Goal: Information Seeking & Learning: Learn about a topic

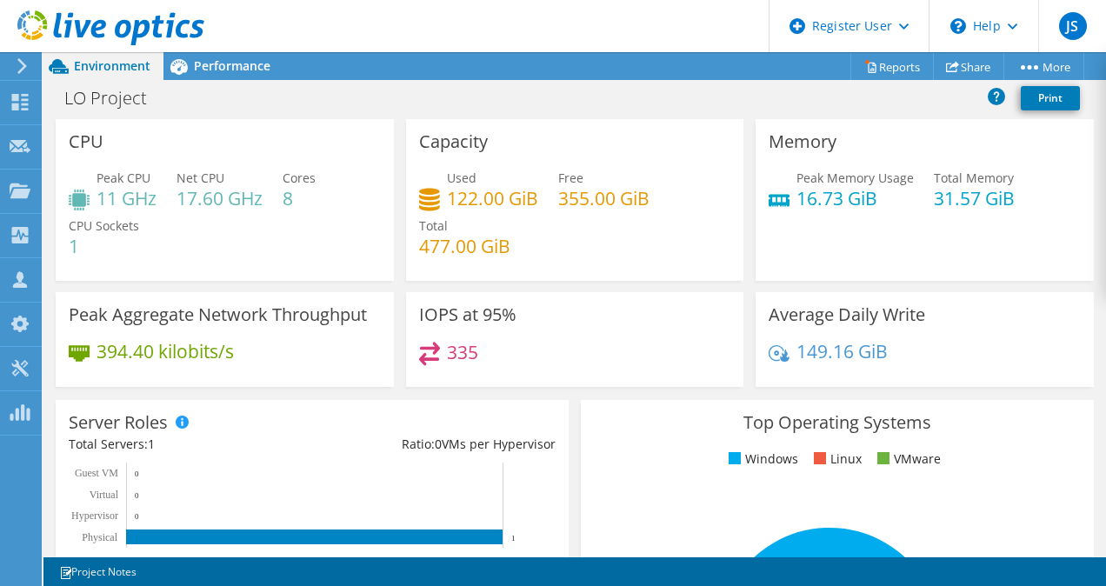
scroll to position [3, 0]
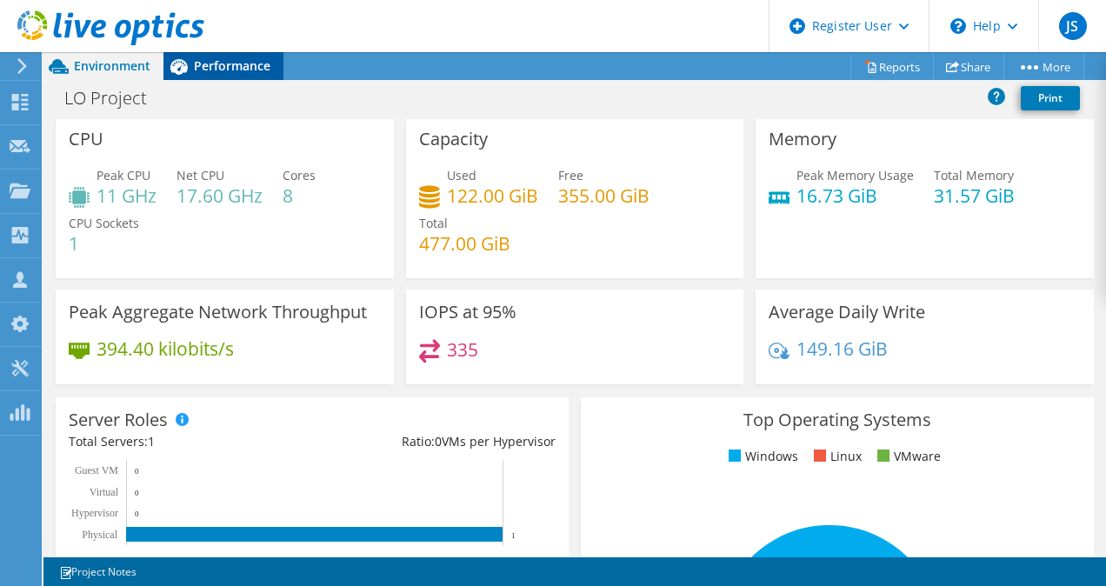
click at [214, 73] on span "Performance" at bounding box center [232, 65] width 76 height 17
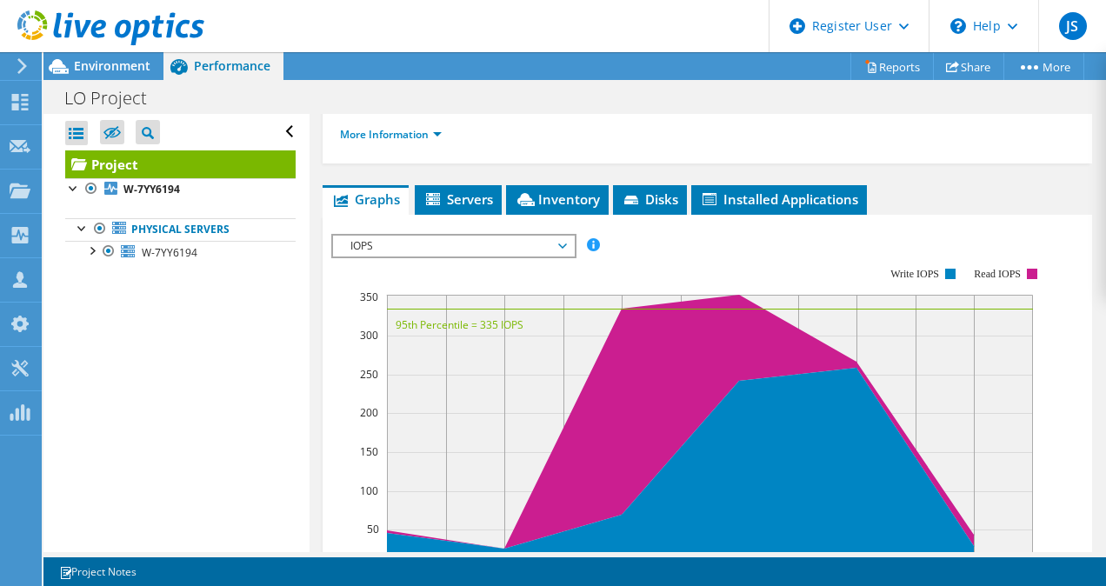
scroll to position [389, 0]
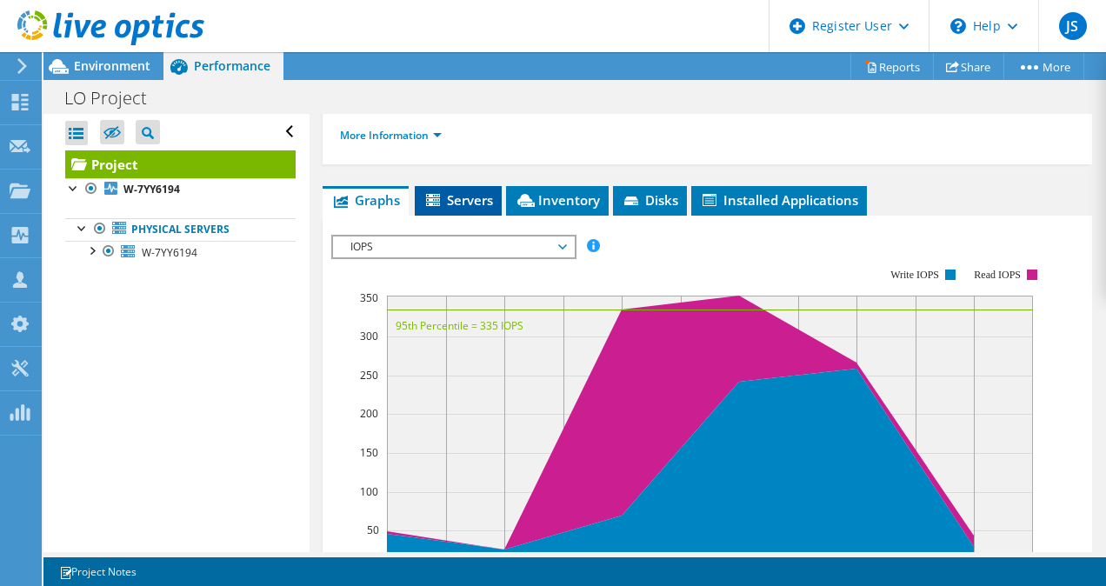
click at [475, 209] on span "Servers" at bounding box center [458, 199] width 70 height 17
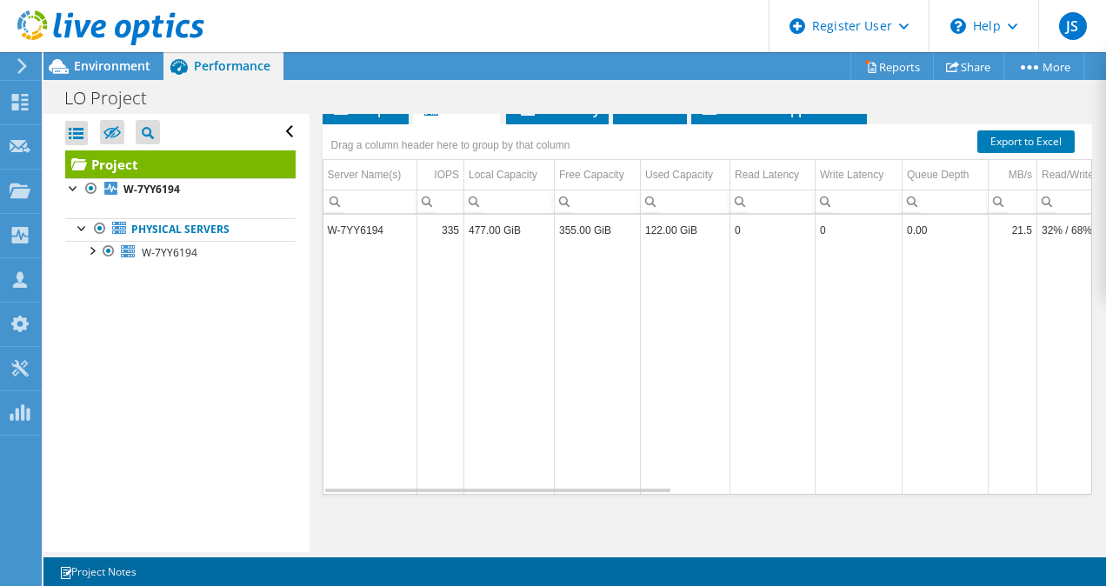
scroll to position [483, 0]
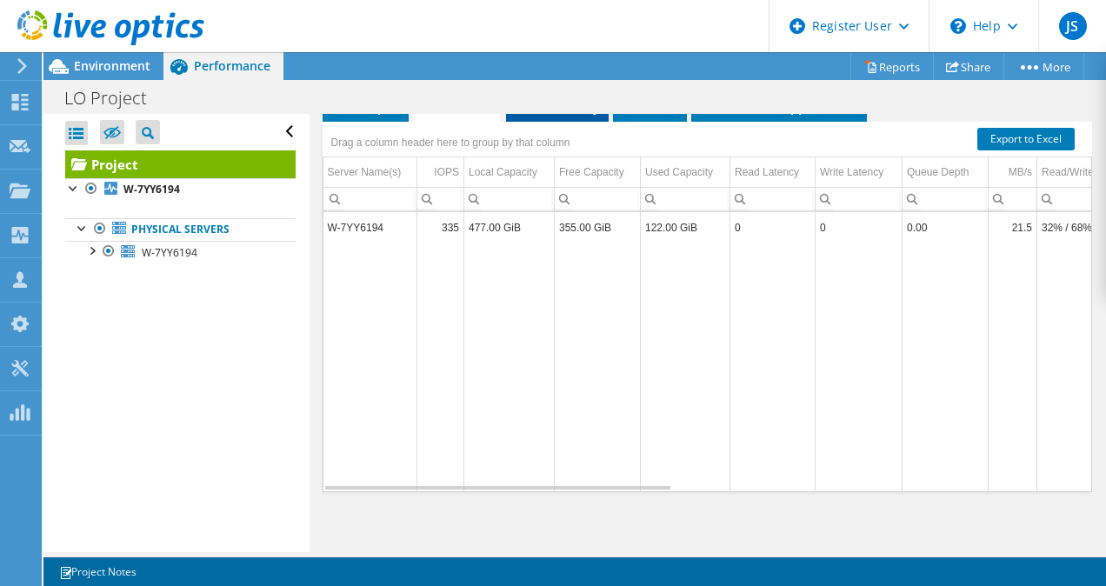
click at [582, 115] on span "Inventory" at bounding box center [557, 105] width 85 height 17
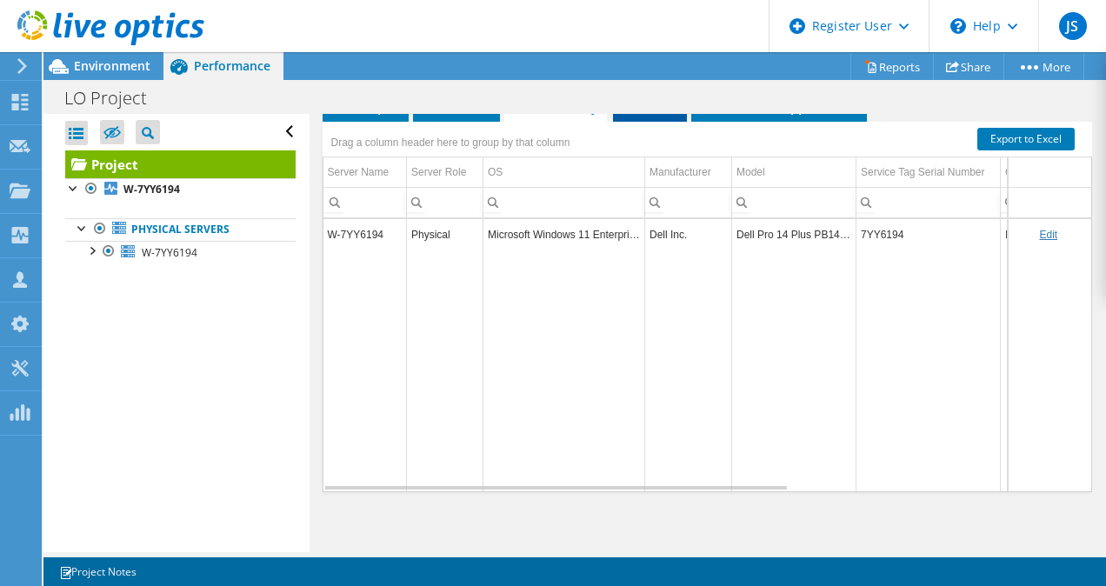
click at [641, 114] on icon at bounding box center [632, 108] width 17 height 11
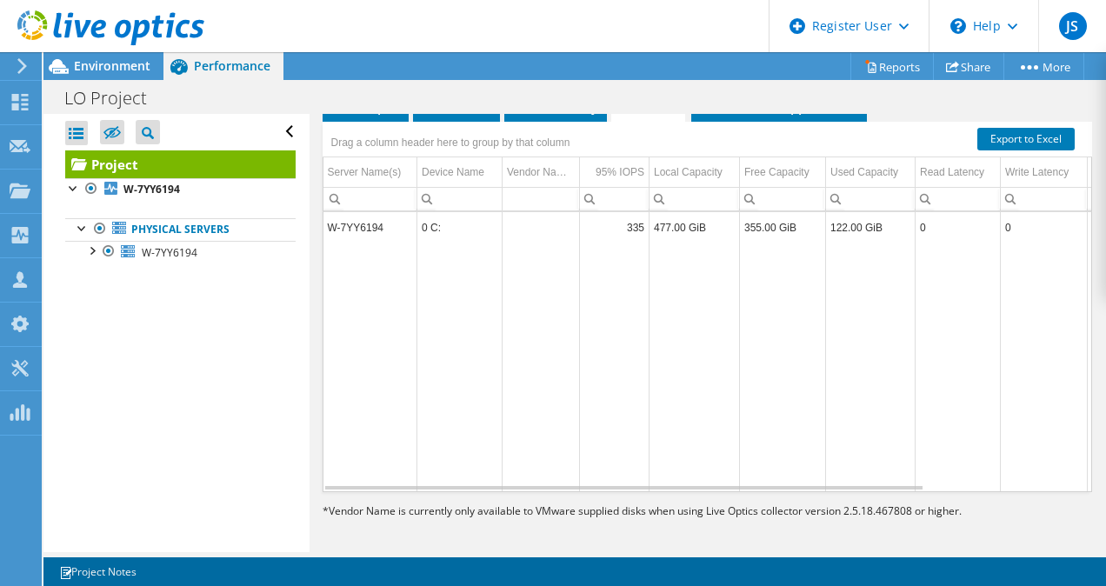
click at [782, 144] on div "Drag a column header here to group by that column" at bounding box center [707, 133] width 770 height 23
click at [761, 122] on li "Installed Applications" at bounding box center [779, 107] width 176 height 30
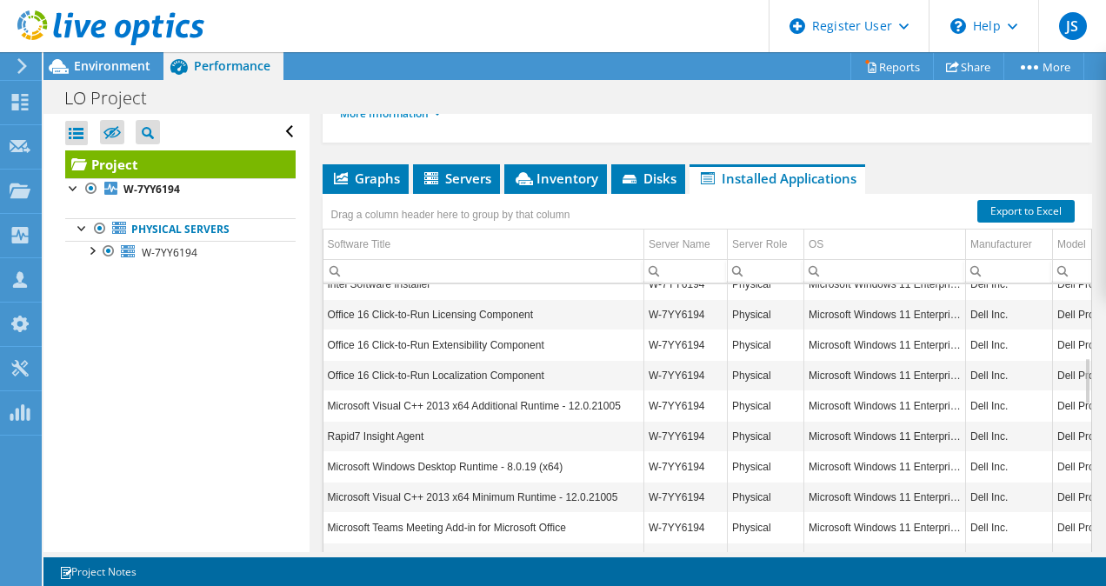
scroll to position [423, 0]
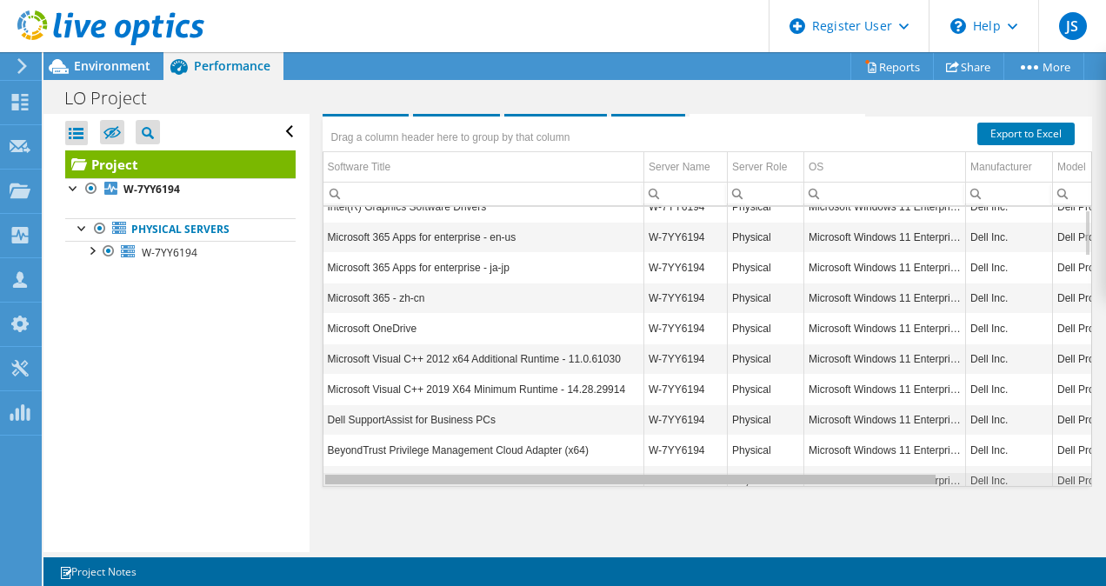
drag, startPoint x: 477, startPoint y: 499, endPoint x: 575, endPoint y: 493, distance: 97.5
click at [575, 493] on body "JS Dell User [PERSON_NAME] [PERSON_NAME][EMAIL_ADDRESS][PERSON_NAME][DOMAIN_NAM…" at bounding box center [553, 293] width 1106 height 586
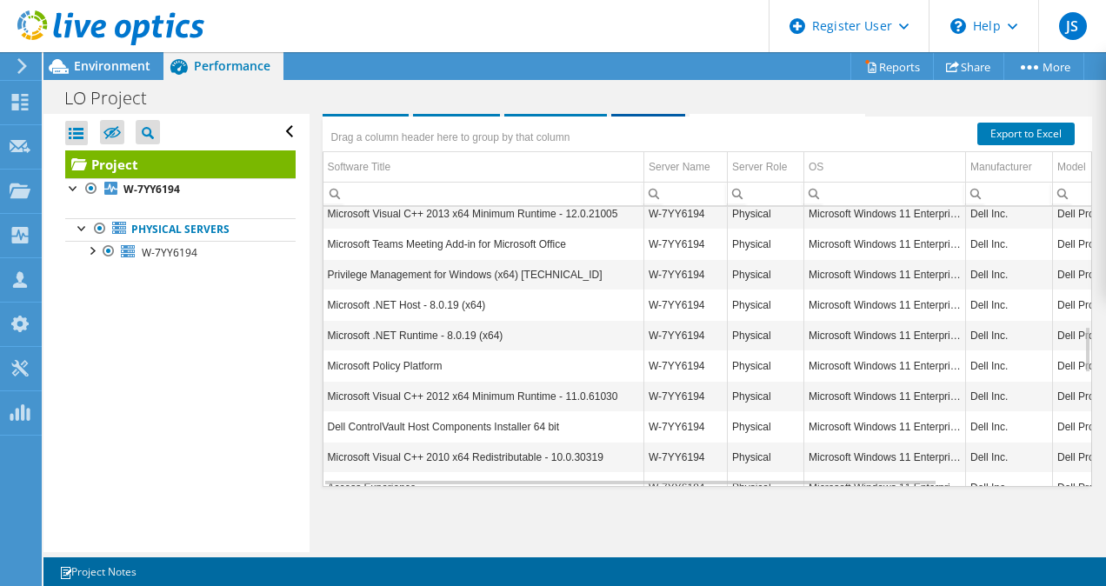
click at [643, 110] on span "Disks" at bounding box center [648, 100] width 57 height 17
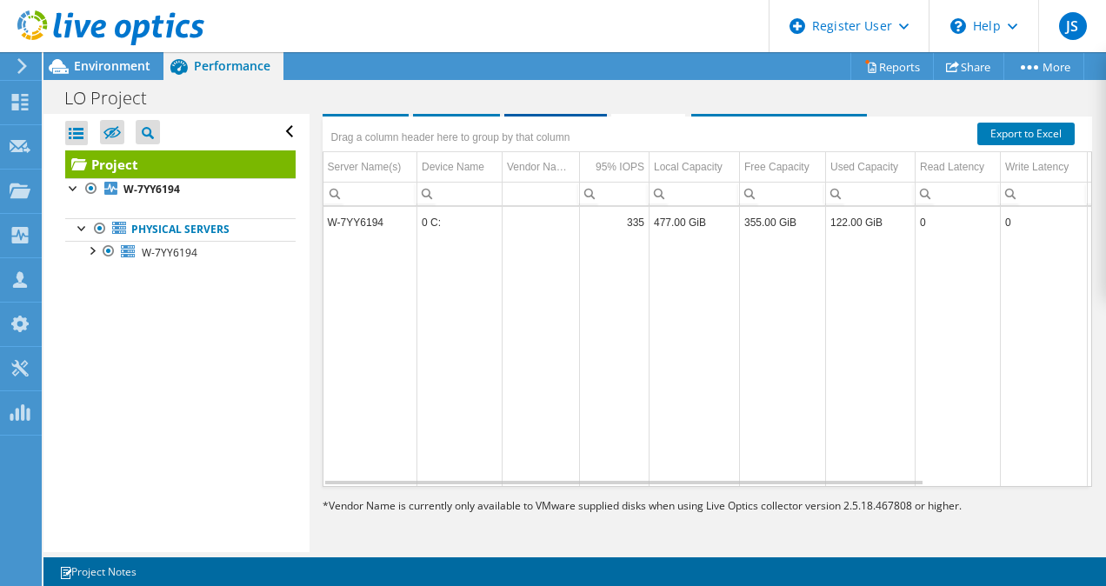
click at [600, 116] on li "Inventory" at bounding box center [555, 102] width 103 height 30
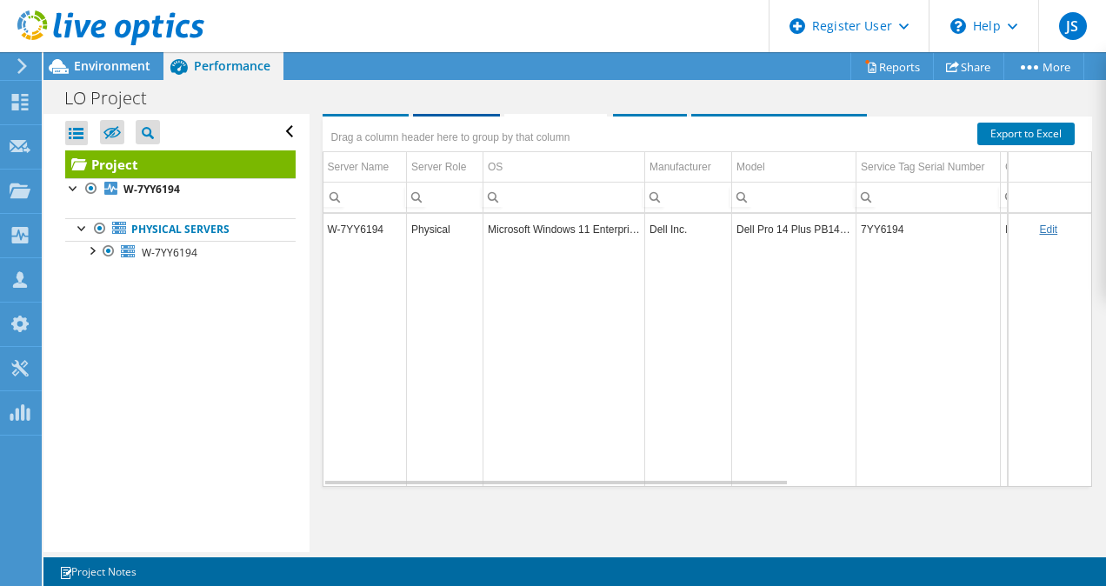
click at [441, 110] on icon at bounding box center [432, 102] width 17 height 15
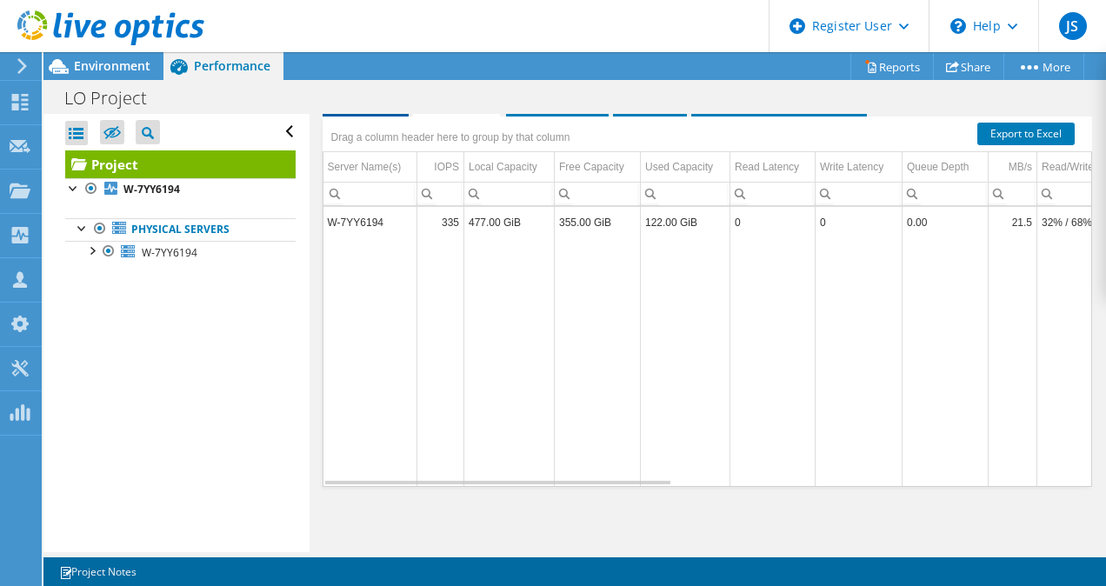
click at [377, 110] on span "Graphs" at bounding box center [365, 100] width 69 height 17
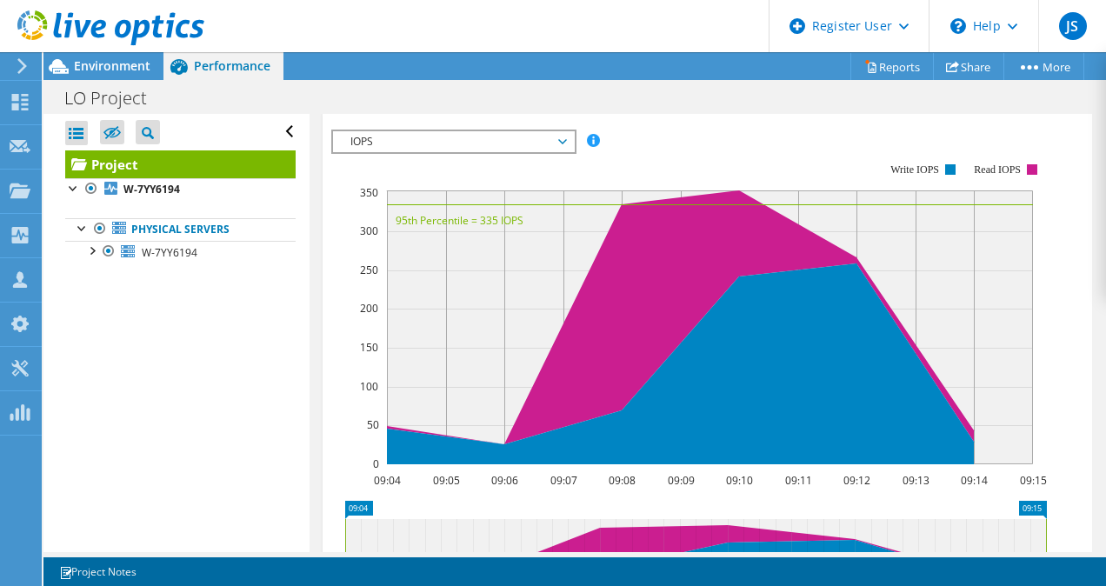
click at [522, 152] on span "IOPS" at bounding box center [453, 141] width 223 height 21
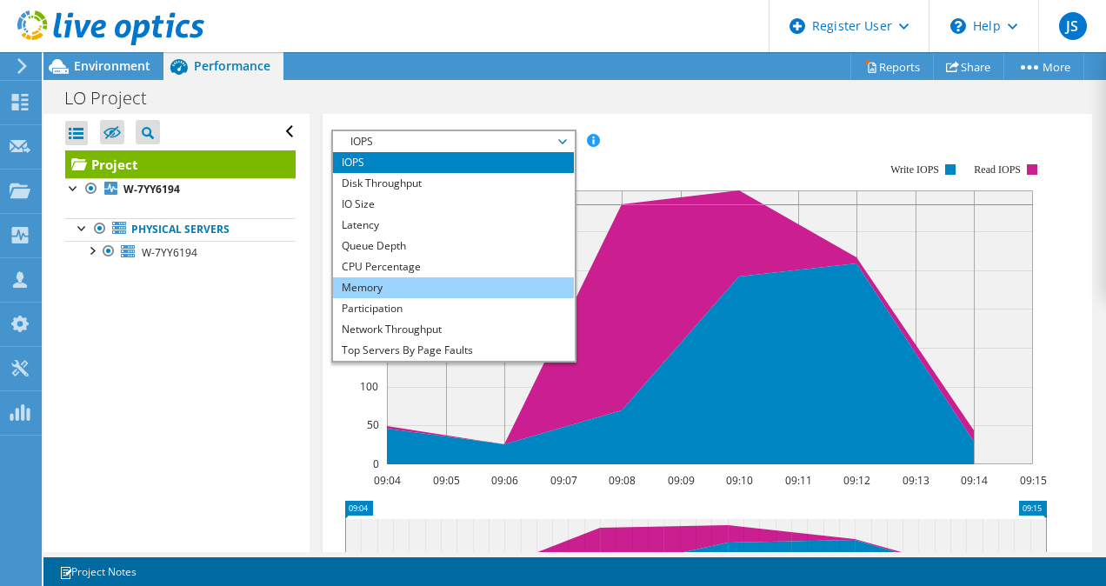
click at [469, 298] on li "Memory" at bounding box center [453, 287] width 241 height 21
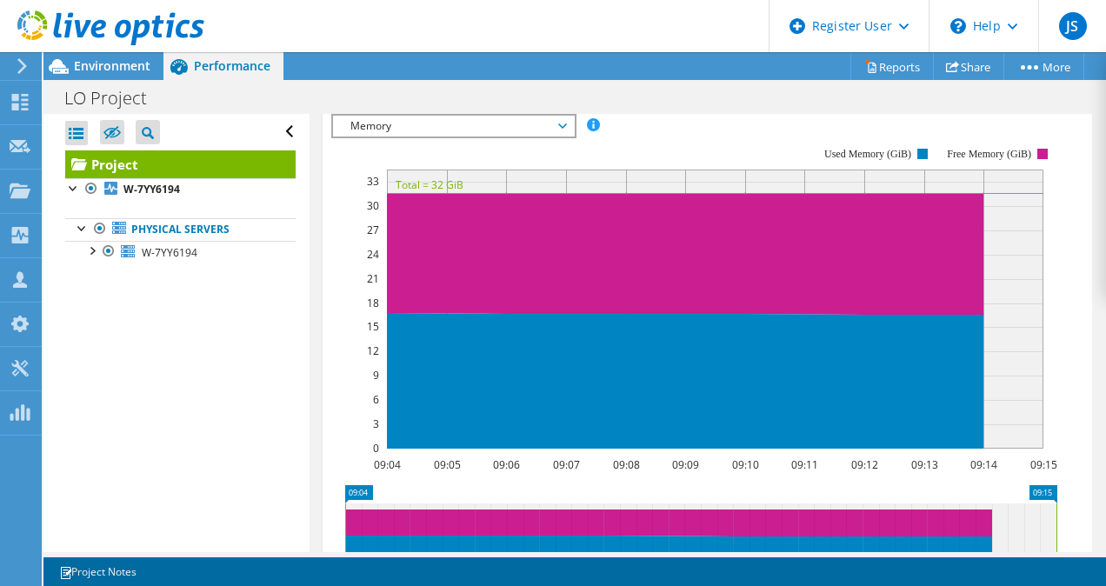
click at [436, 136] on span "Memory" at bounding box center [453, 126] width 223 height 21
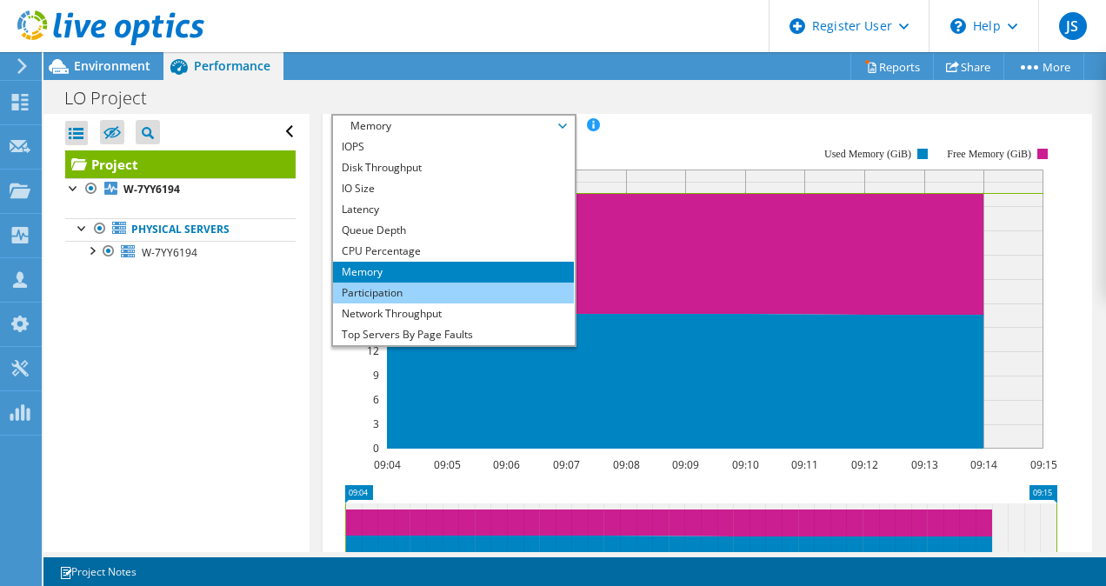
click at [433, 303] on li "Participation" at bounding box center [453, 293] width 241 height 21
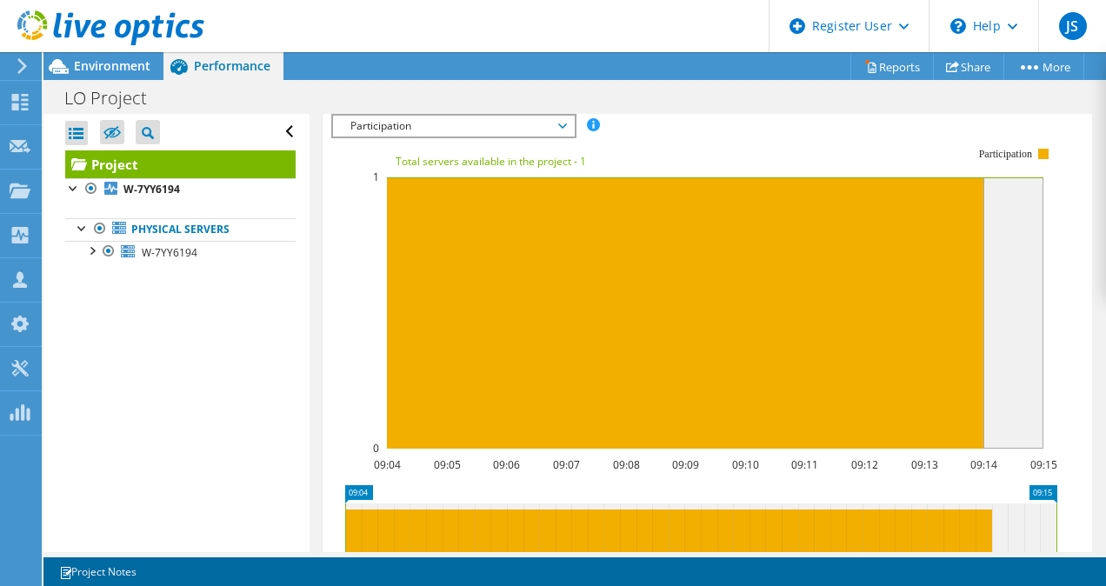
click at [475, 136] on span "Participation" at bounding box center [453, 126] width 223 height 21
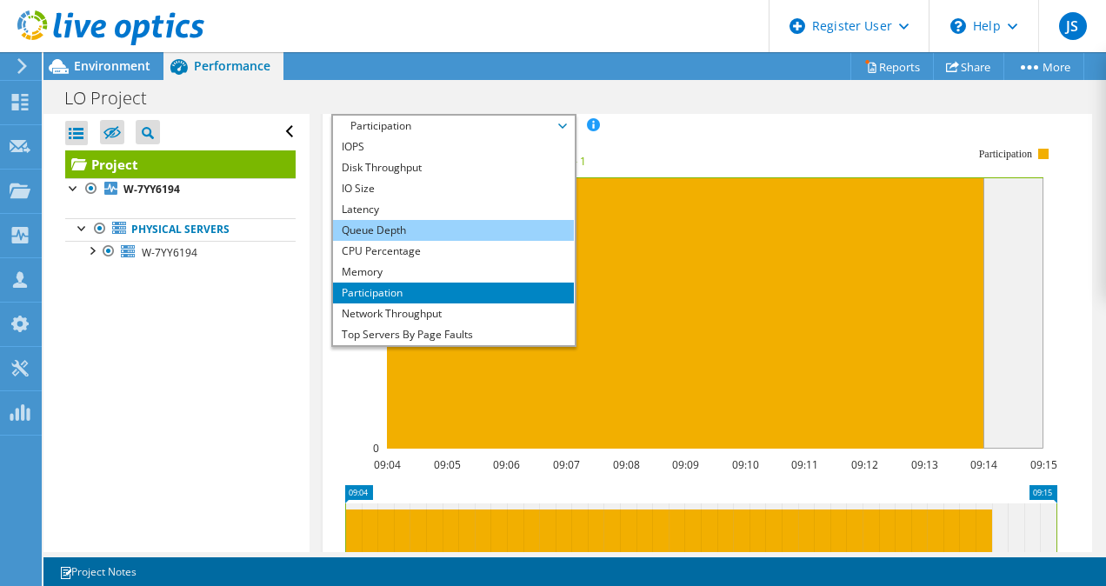
click at [462, 241] on li "Queue Depth" at bounding box center [453, 230] width 241 height 21
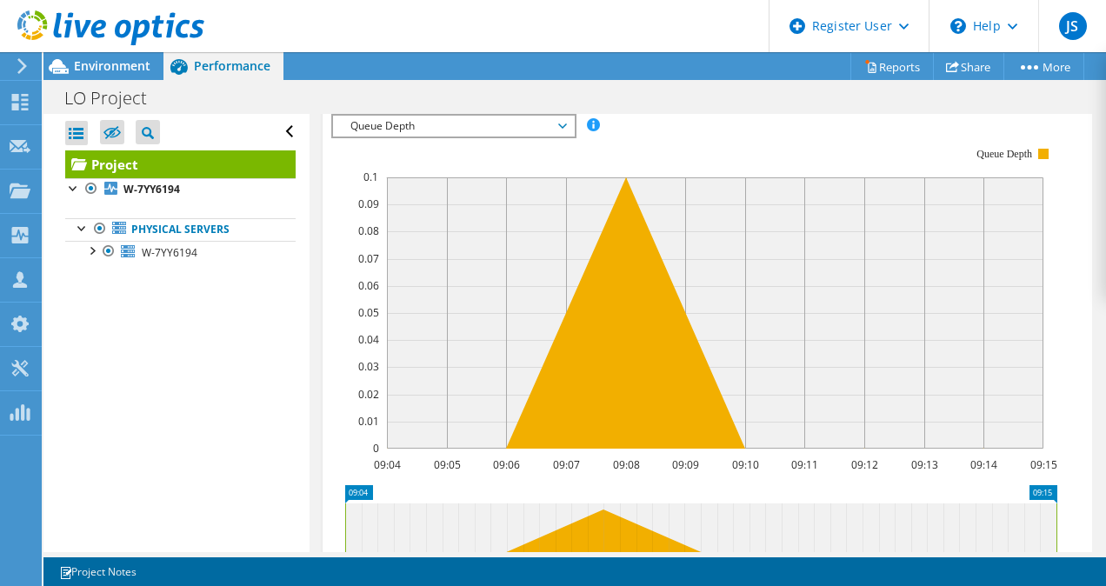
click at [429, 158] on div "IOPS Disk Throughput IO Size Latency Queue Depth CPU Percentage Memory Page Fau…" at bounding box center [707, 406] width 753 height 602
click at [426, 138] on div "Queue Depth IOPS Disk Throughput IO Size Latency Queue Depth CPU Percentage Mem…" at bounding box center [453, 126] width 245 height 24
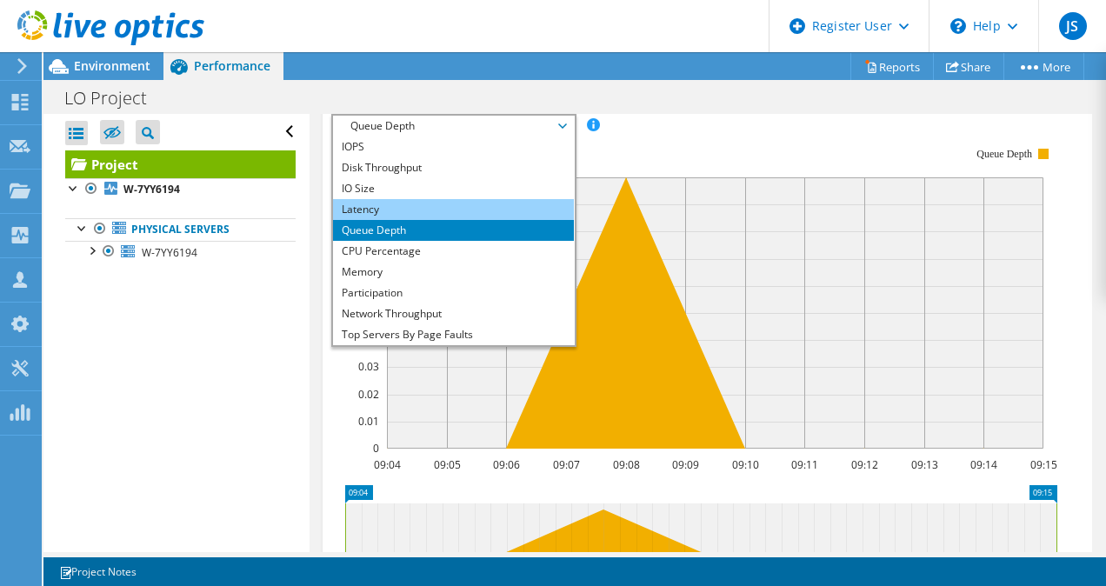
click at [435, 220] on li "Latency" at bounding box center [453, 209] width 241 height 21
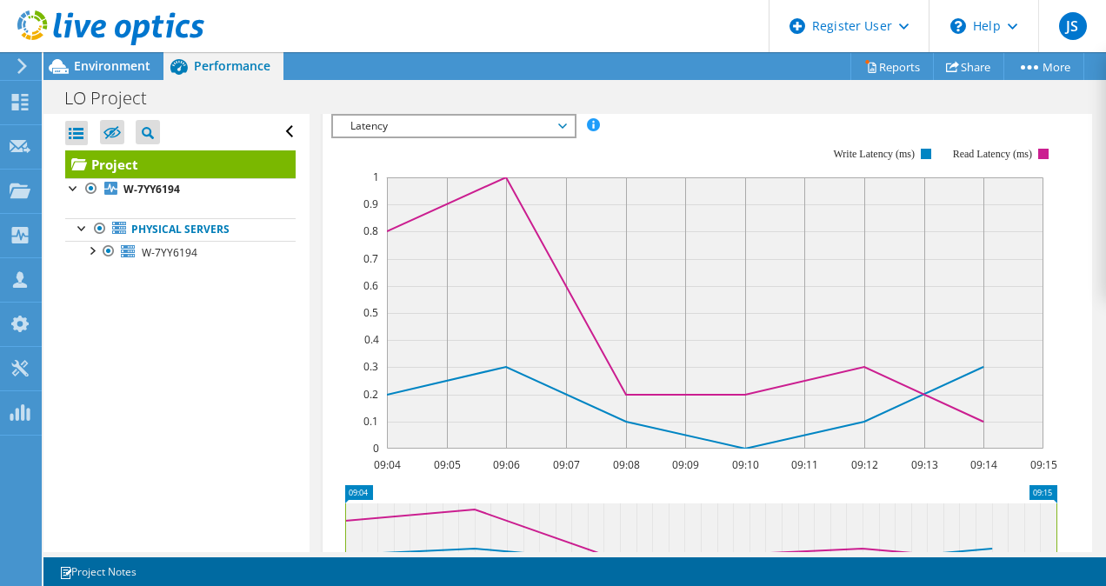
click at [449, 136] on span "Latency" at bounding box center [453, 126] width 223 height 21
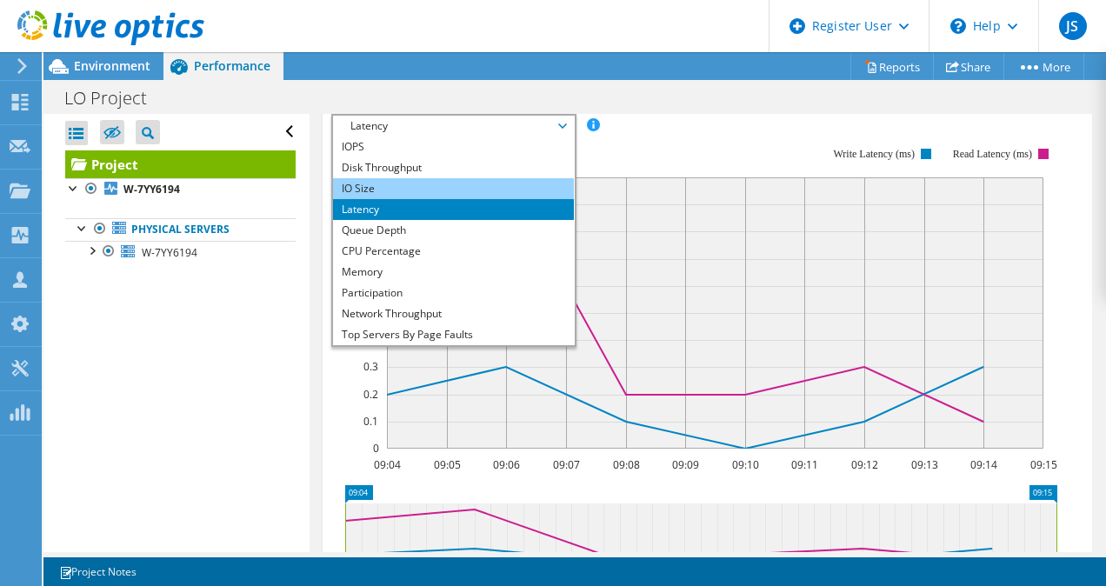
click at [444, 199] on li "IO Size" at bounding box center [453, 188] width 241 height 21
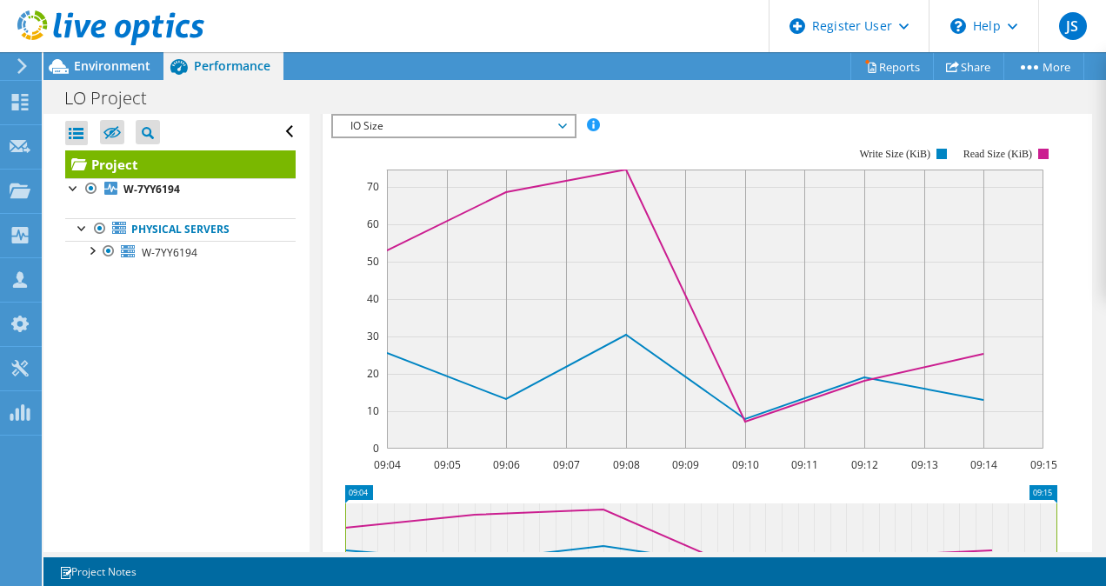
click at [424, 136] on span "IO Size" at bounding box center [453, 126] width 223 height 21
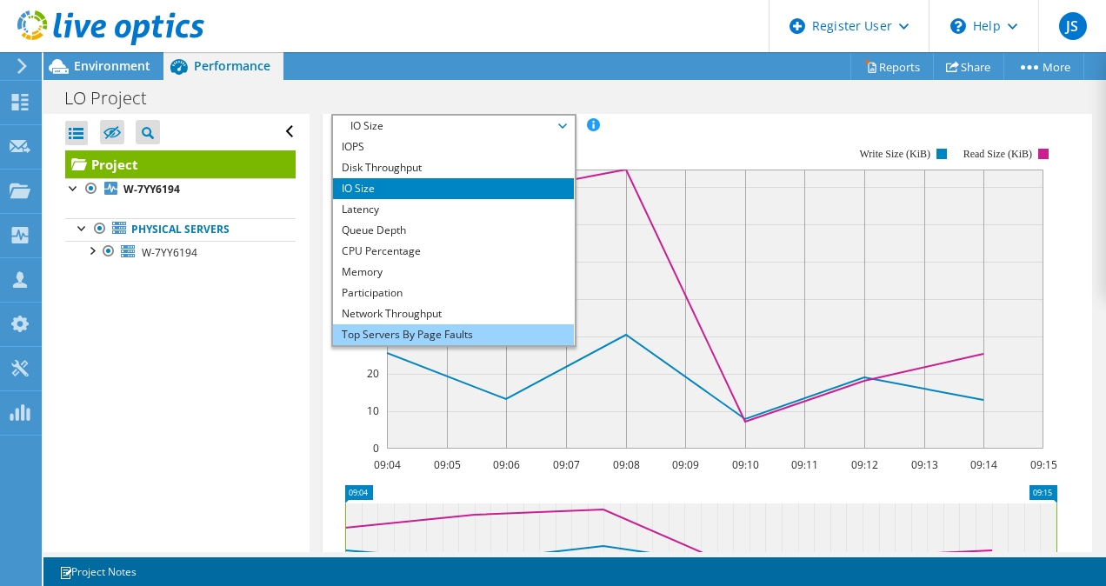
click at [443, 345] on li "Top Servers By Page Faults" at bounding box center [453, 334] width 241 height 21
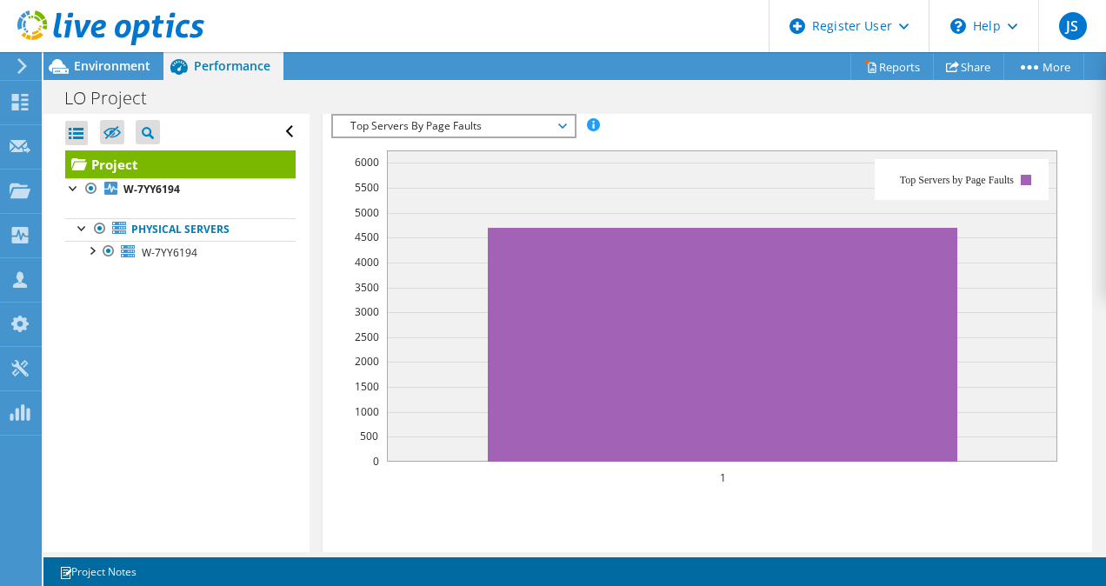
click at [446, 136] on span "Top Servers By Page Faults" at bounding box center [453, 126] width 223 height 21
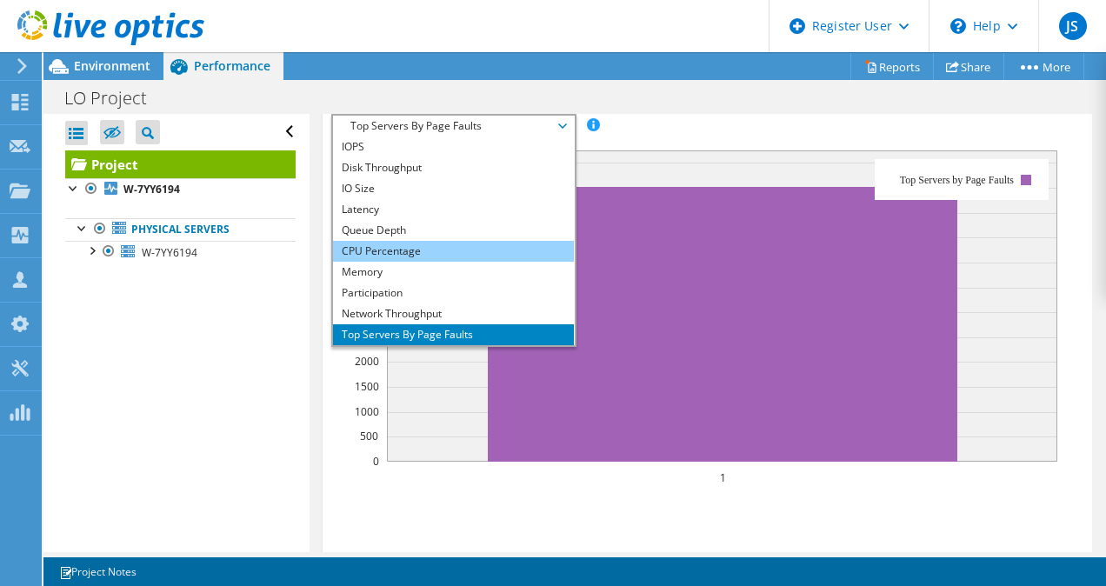
scroll to position [63, 0]
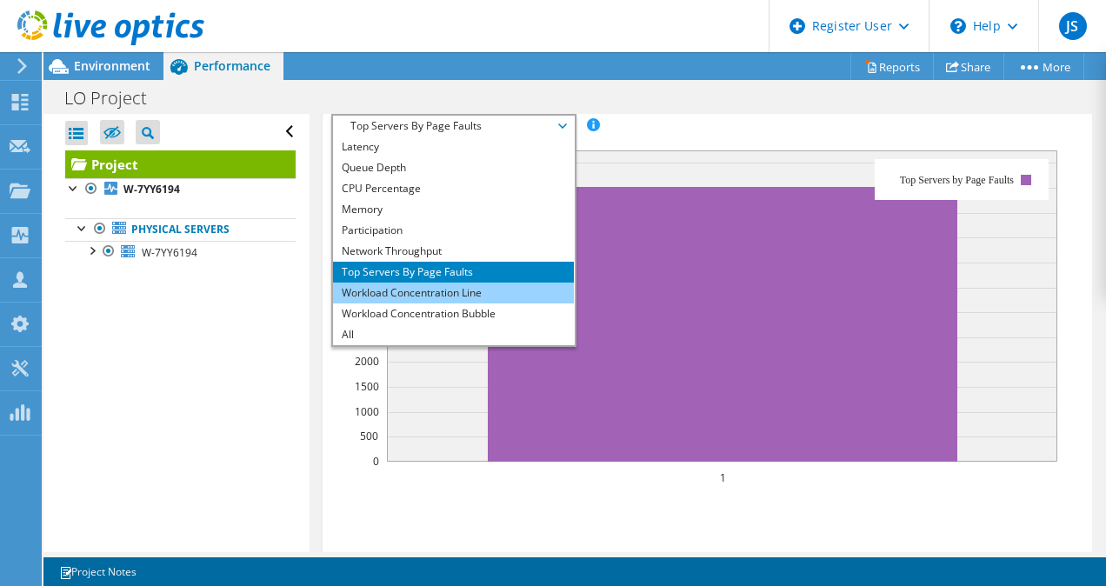
click at [473, 303] on li "Workload Concentration Line" at bounding box center [453, 293] width 241 height 21
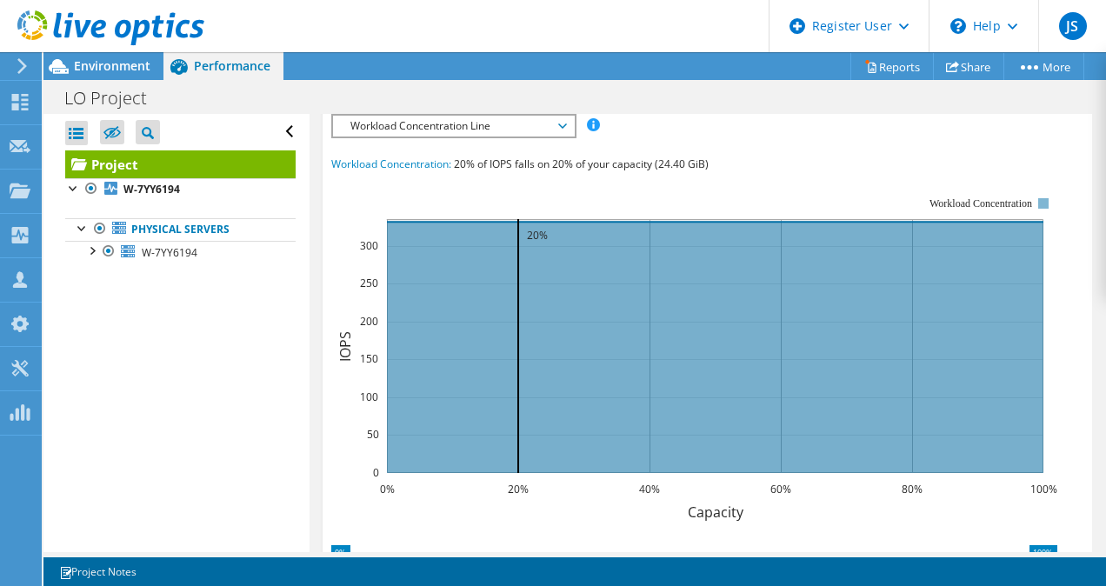
click at [464, 136] on span "Workload Concentration Line" at bounding box center [453, 126] width 223 height 21
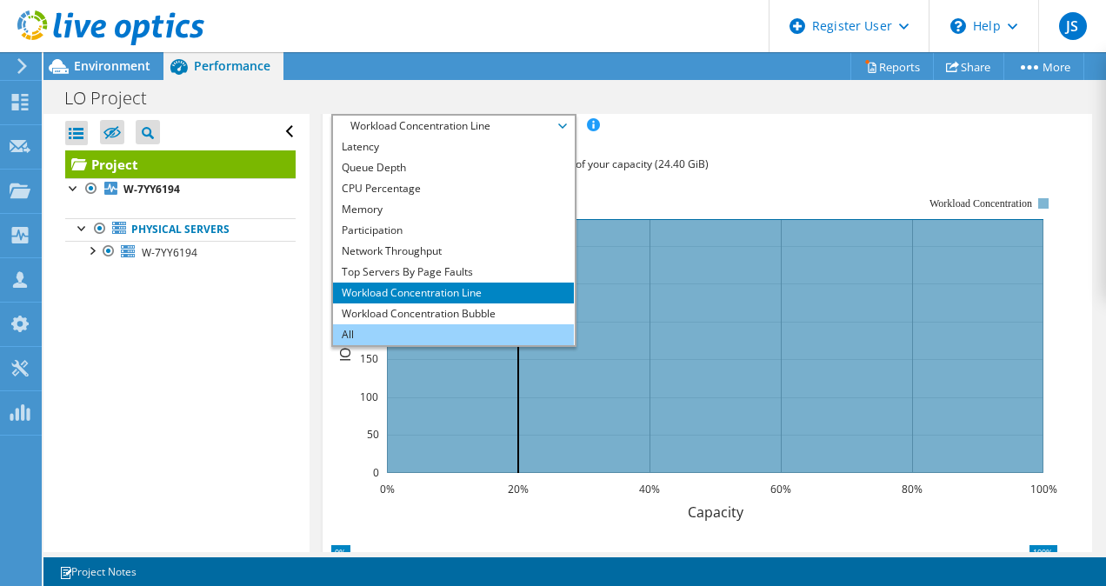
click at [495, 345] on li "All" at bounding box center [453, 334] width 241 height 21
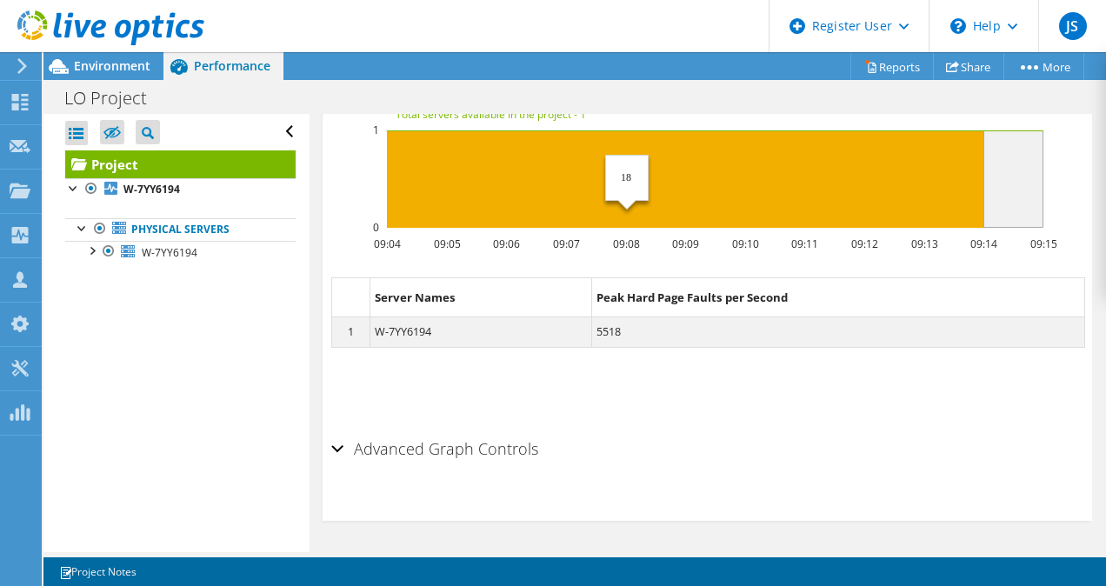
scroll to position [2437, 0]
click at [469, 466] on h2 "Advanced Graph Controls" at bounding box center [434, 448] width 207 height 35
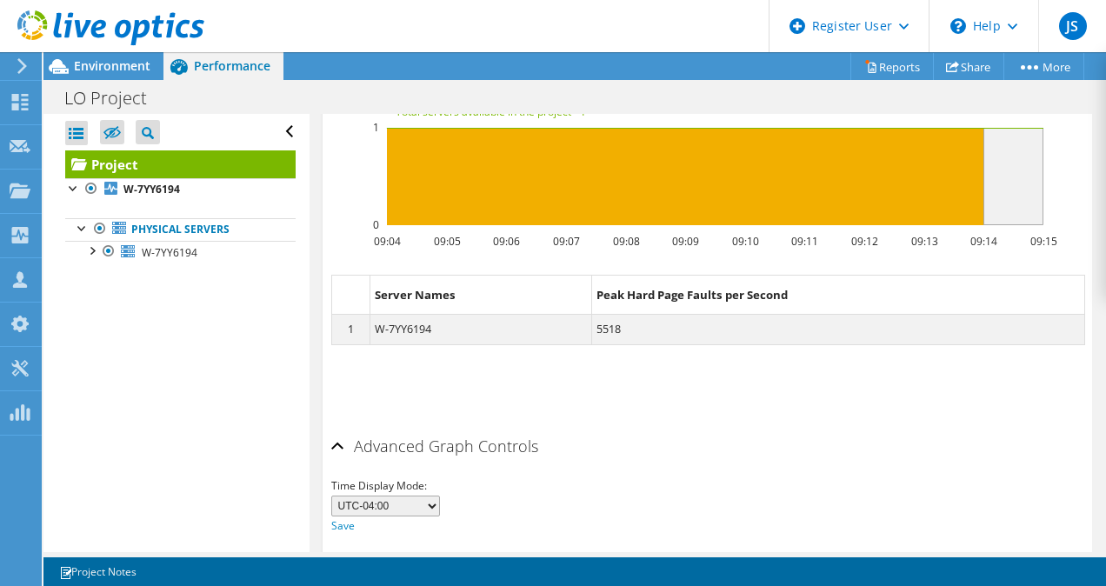
scroll to position [2551, 0]
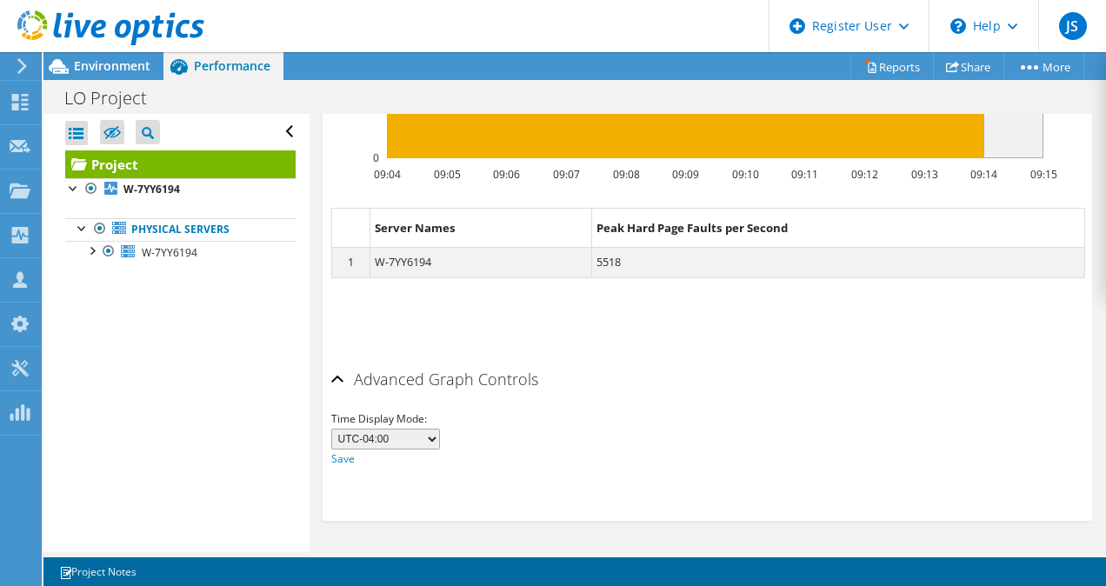
click at [474, 384] on h2 "Advanced Graph Controls" at bounding box center [434, 379] width 207 height 35
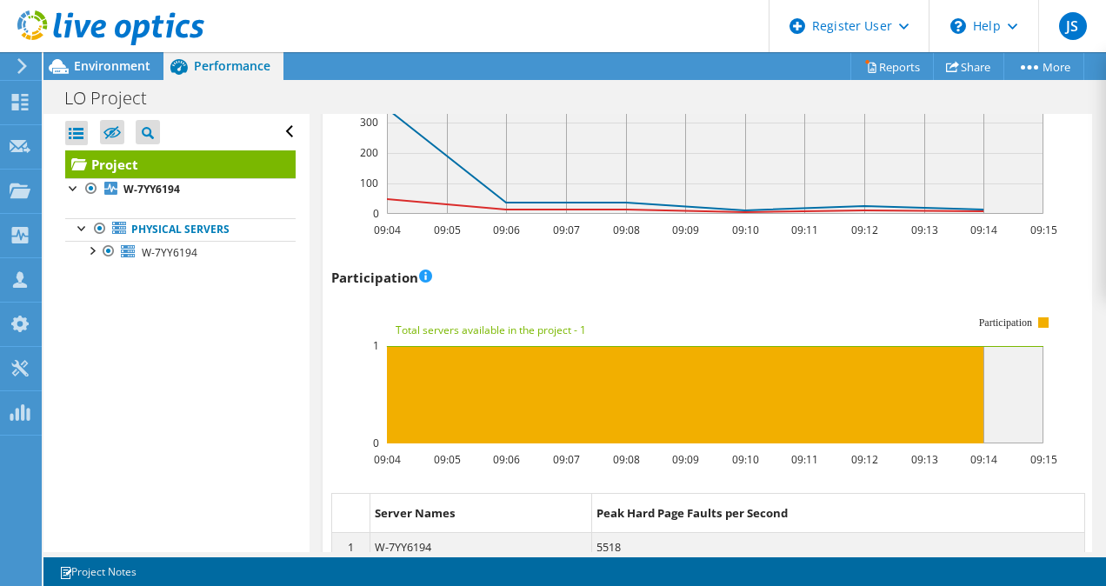
scroll to position [2483, 0]
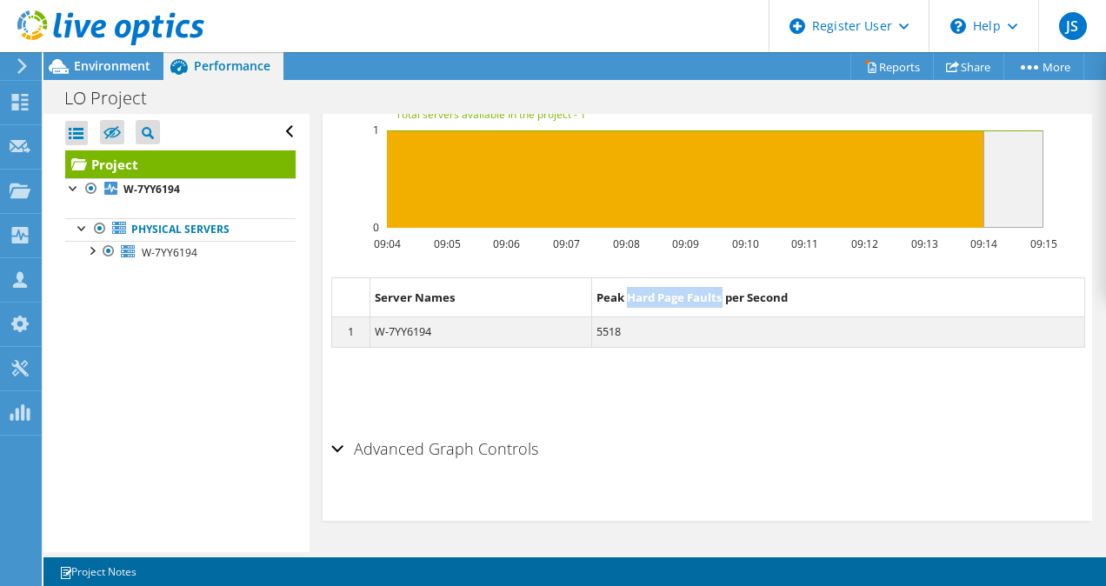
drag, startPoint x: 620, startPoint y: 299, endPoint x: 715, endPoint y: 296, distance: 94.8
click at [715, 296] on dt "Peak Hard Page Faults per Second" at bounding box center [838, 297] width 492 height 40
copy dt "Hard Page Faults"
click at [843, 323] on dd "5518" at bounding box center [838, 332] width 492 height 30
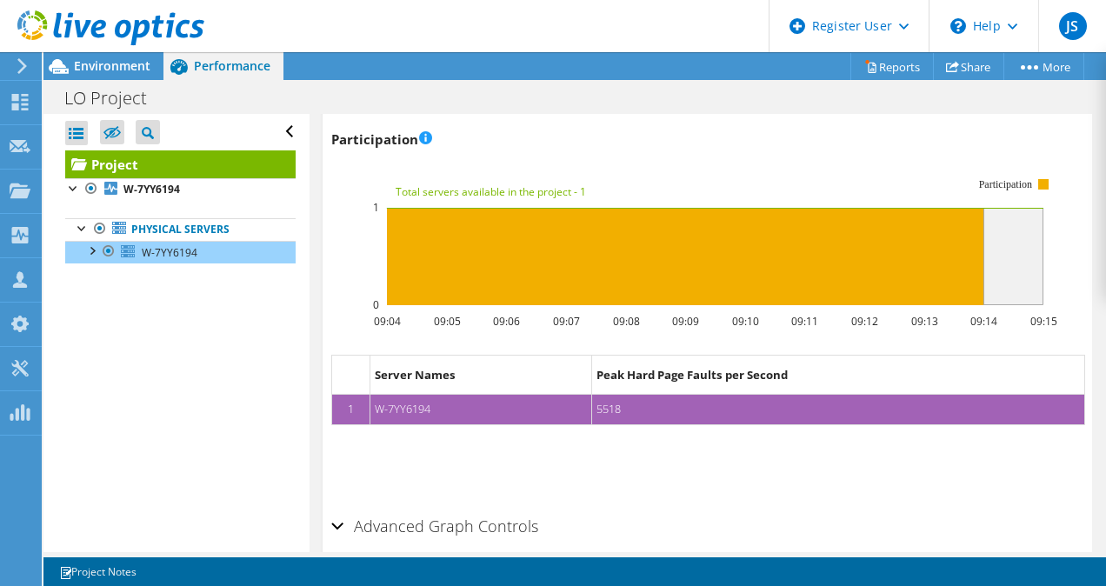
scroll to position [2356, 0]
